Goal: Task Accomplishment & Management: Manage account settings

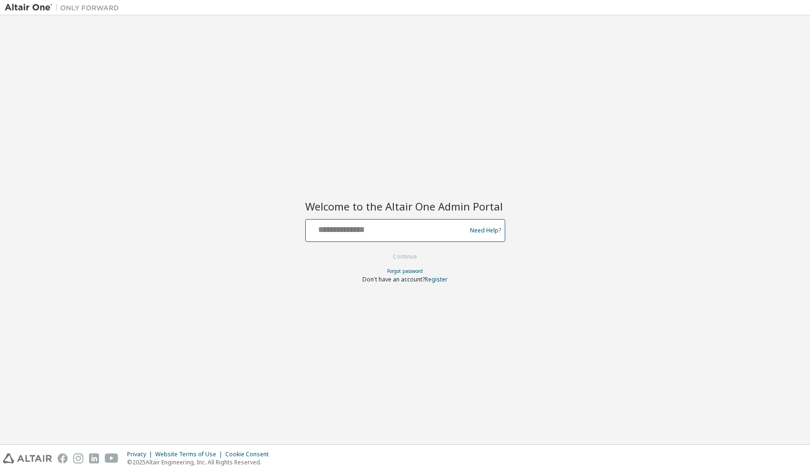
click at [338, 229] on input "text" at bounding box center [388, 229] width 156 height 14
type input "**********"
click at [409, 255] on button "Continue" at bounding box center [405, 257] width 44 height 14
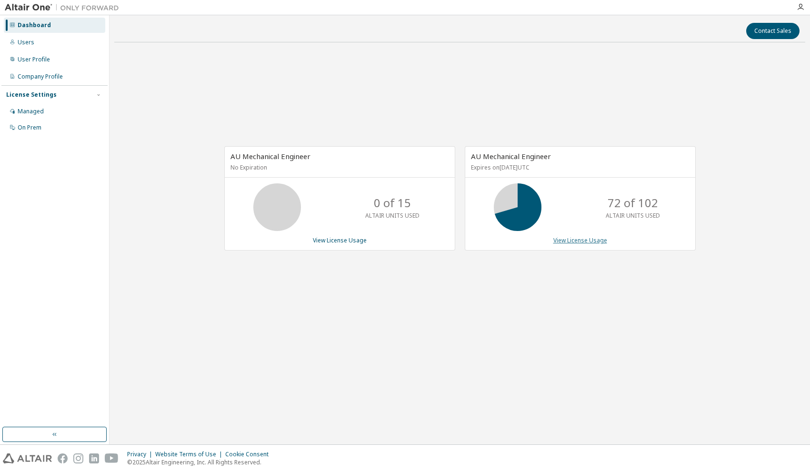
click at [567, 242] on link "View License Usage" at bounding box center [581, 240] width 54 height 8
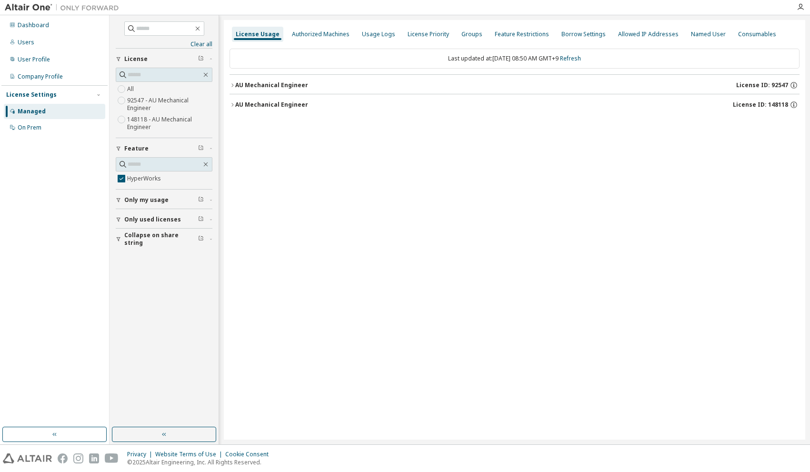
click at [118, 219] on icon "button" at bounding box center [119, 220] width 6 height 6
click at [117, 266] on div "Clear all Collapse on share string Only used licenses Yes No Only my usage Feat…" at bounding box center [164, 221] width 106 height 409
click at [120, 234] on button "Collapse on share string" at bounding box center [164, 239] width 97 height 21
click at [118, 243] on button "Collapse on share string" at bounding box center [164, 239] width 97 height 21
click at [118, 219] on icon "button" at bounding box center [119, 220] width 6 height 6
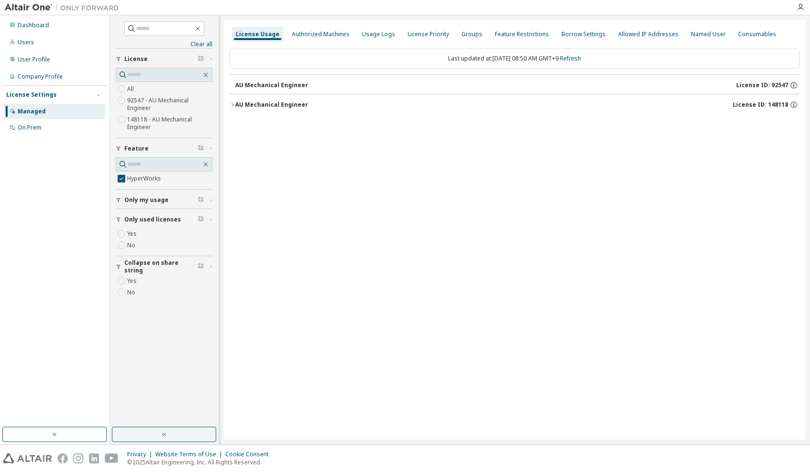
click at [234, 105] on icon "button" at bounding box center [233, 105] width 6 height 6
click at [242, 122] on icon "button" at bounding box center [241, 124] width 6 height 6
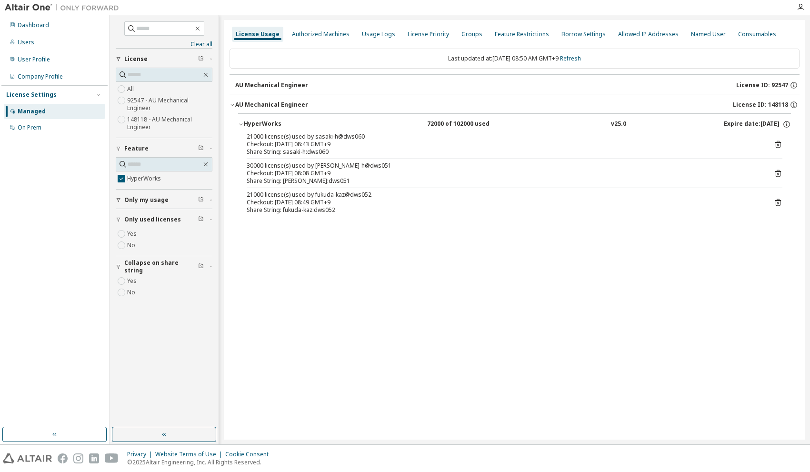
click at [332, 290] on div "License Usage Authorized Machines Usage Logs License Priority Groups Feature Re…" at bounding box center [515, 230] width 582 height 420
